Goal: Information Seeking & Learning: Learn about a topic

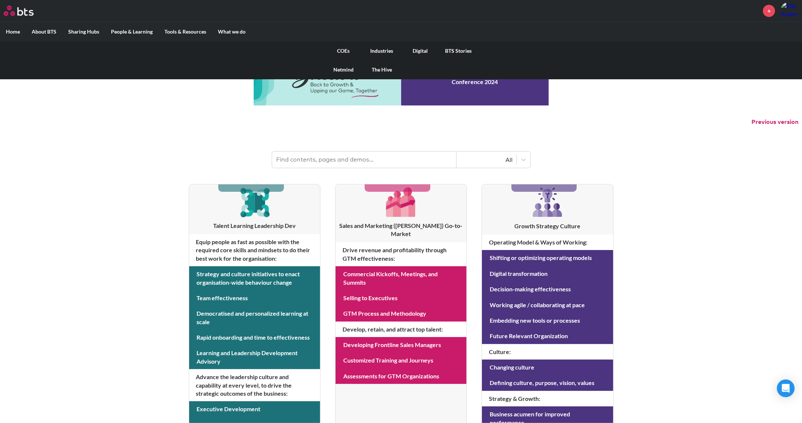
click at [340, 53] on link "COEs" at bounding box center [343, 50] width 38 height 19
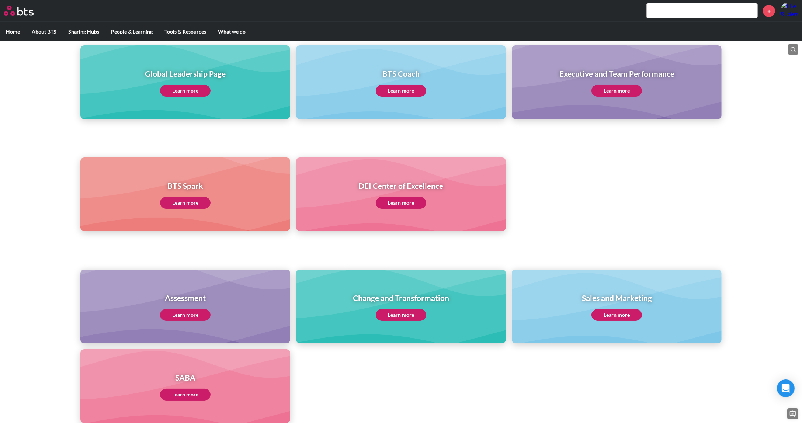
scroll to position [147, 0]
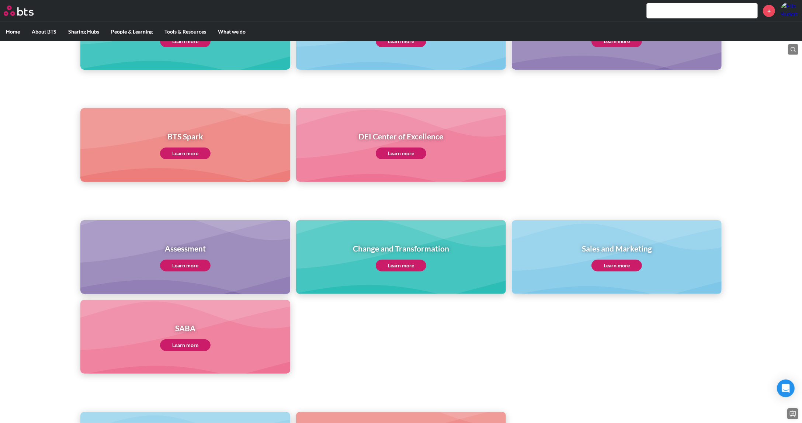
click at [609, 268] on link "Learn more" at bounding box center [616, 265] width 50 height 12
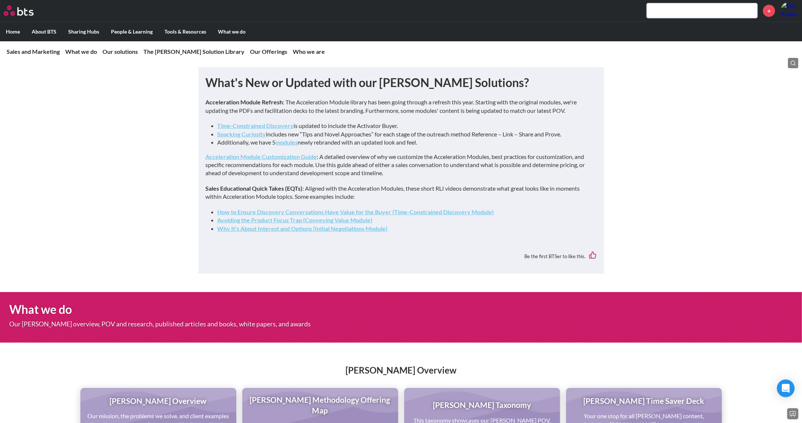
scroll to position [614, 0]
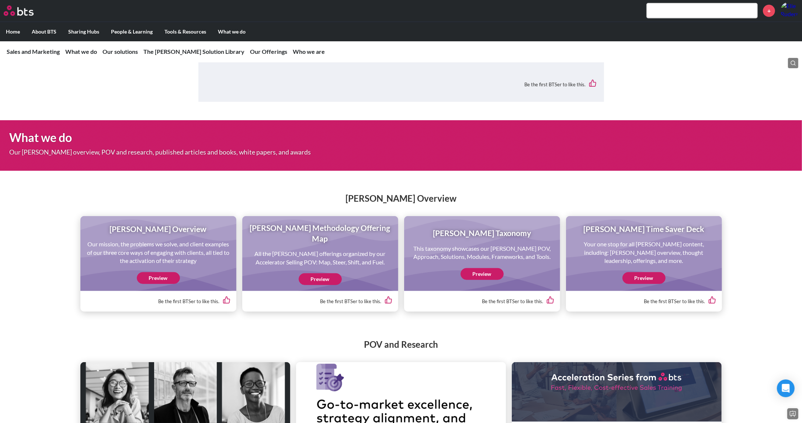
click at [150, 284] on link "Preview" at bounding box center [158, 278] width 43 height 12
click at [332, 285] on link "Preview" at bounding box center [320, 279] width 43 height 12
click at [161, 284] on link "Preview" at bounding box center [158, 278] width 43 height 12
click at [647, 284] on link "Preview" at bounding box center [643, 278] width 43 height 12
